Goal: Task Accomplishment & Management: Manage account settings

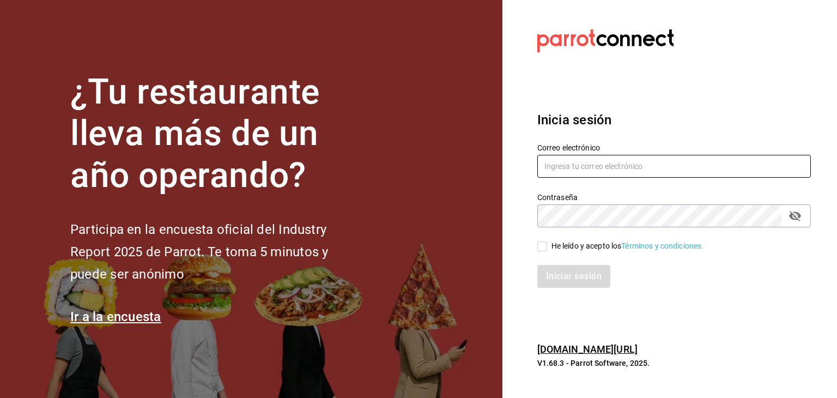
click at [609, 172] on input "text" at bounding box center [674, 166] width 274 height 23
click at [598, 162] on input "text" at bounding box center [674, 166] width 274 height 23
paste input "[EMAIL_ADDRESS][DOMAIN_NAME]"
type input "[EMAIL_ADDRESS][DOMAIN_NAME]"
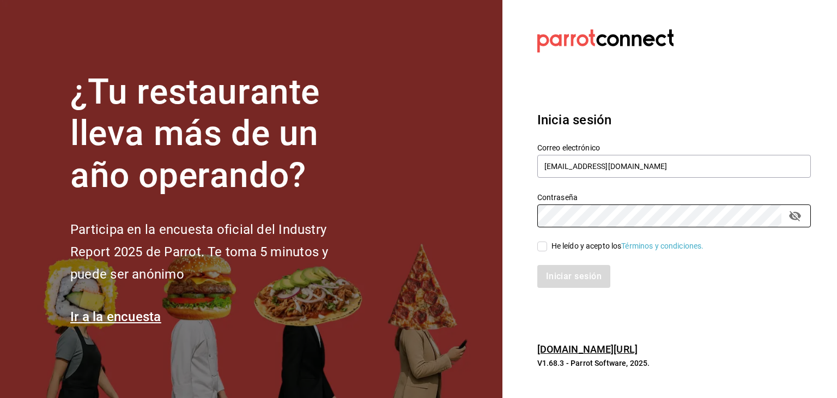
click at [536, 239] on div "He leído y acepto los Términos y condiciones." at bounding box center [667, 239] width 287 height 25
click at [545, 247] on input "He leído y acepto los Términos y condiciones." at bounding box center [542, 246] width 10 height 10
checkbox input "true"
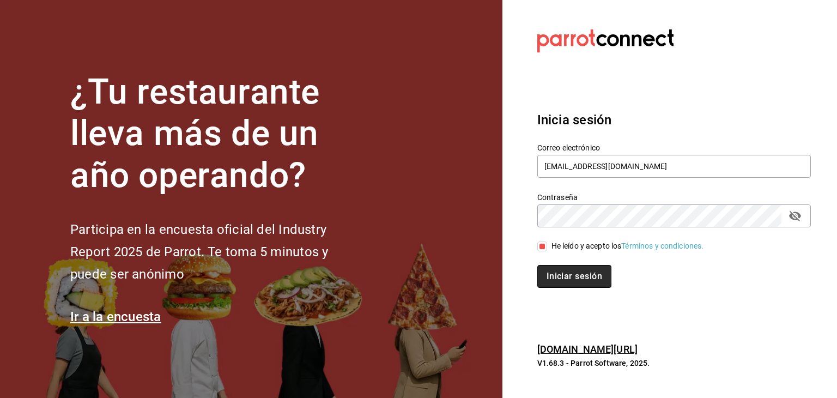
click at [564, 276] on button "Iniciar sesión" at bounding box center [574, 276] width 74 height 23
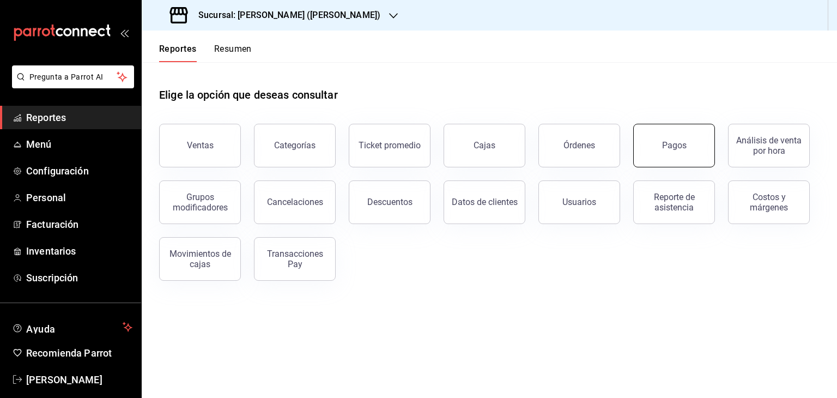
click at [661, 152] on button "Pagos" at bounding box center [674, 146] width 82 height 44
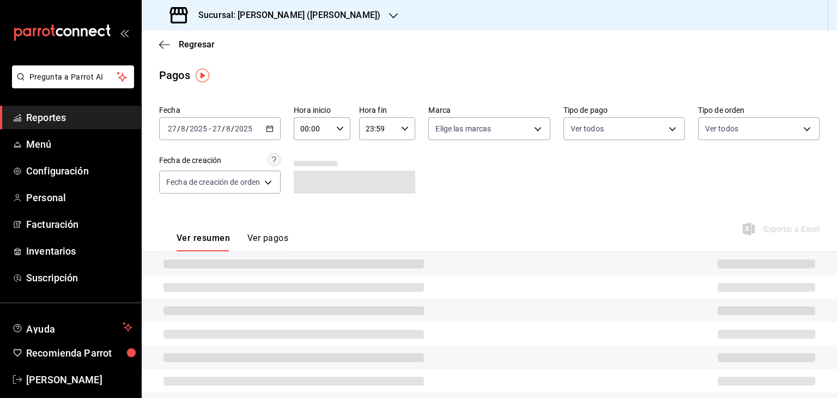
click at [270, 128] on icon "button" at bounding box center [270, 129] width 8 height 8
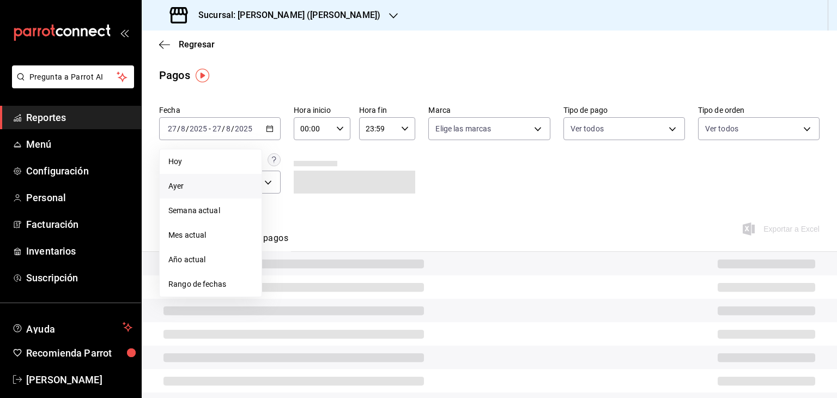
click at [225, 184] on span "Ayer" at bounding box center [210, 185] width 84 height 11
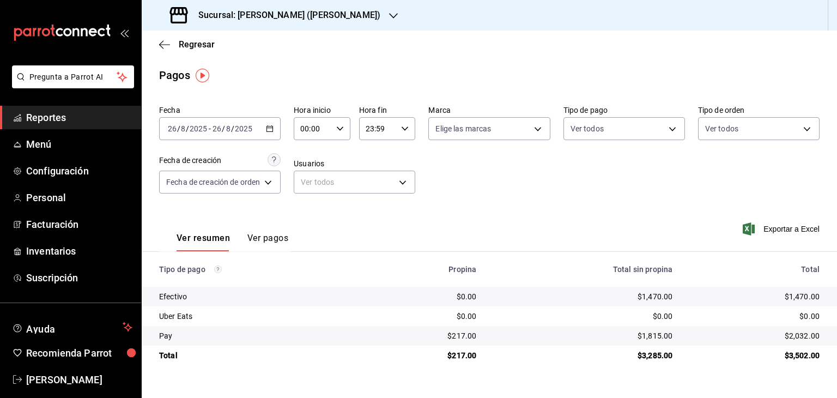
click at [270, 127] on icon "button" at bounding box center [270, 129] width 8 height 8
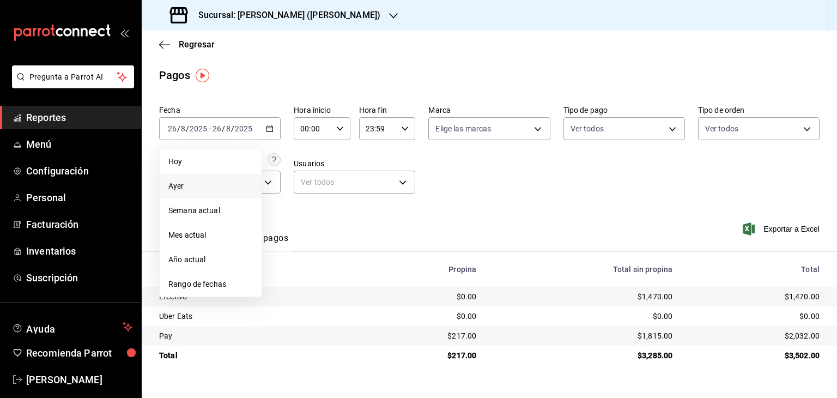
click at [203, 182] on span "Ayer" at bounding box center [210, 185] width 84 height 11
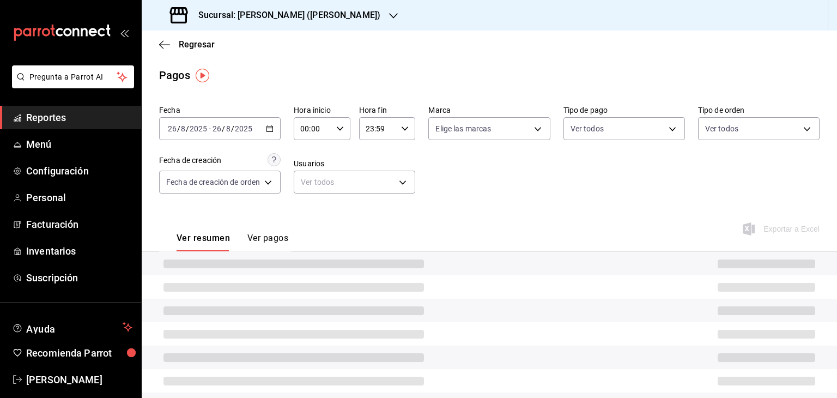
scroll to position [59, 0]
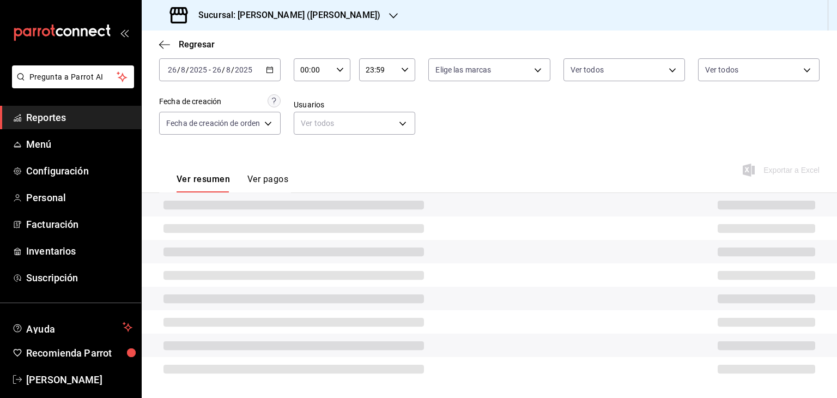
click at [267, 68] on \(Stroke\) "button" at bounding box center [270, 70] width 7 height 6
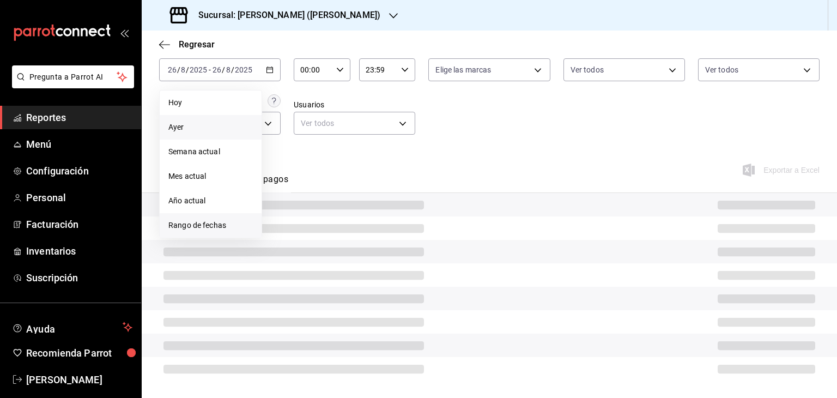
click at [184, 226] on span "Rango de fechas" at bounding box center [210, 225] width 84 height 11
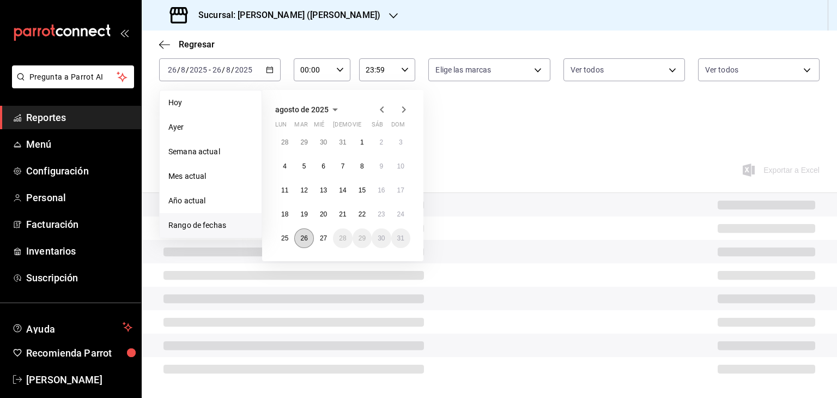
click at [304, 237] on abbr "26" at bounding box center [303, 238] width 7 height 8
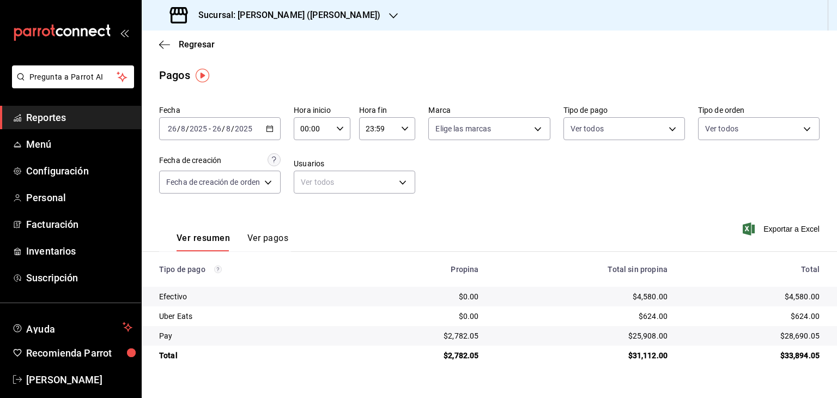
scroll to position [0, 0]
click at [294, 23] on div "Sucursal: Jimmy Boy (Polanco)" at bounding box center [276, 15] width 252 height 31
click at [273, 64] on div "Jimmy Boy (CDMX)" at bounding box center [224, 71] width 164 height 25
